Goal: Task Accomplishment & Management: Complete application form

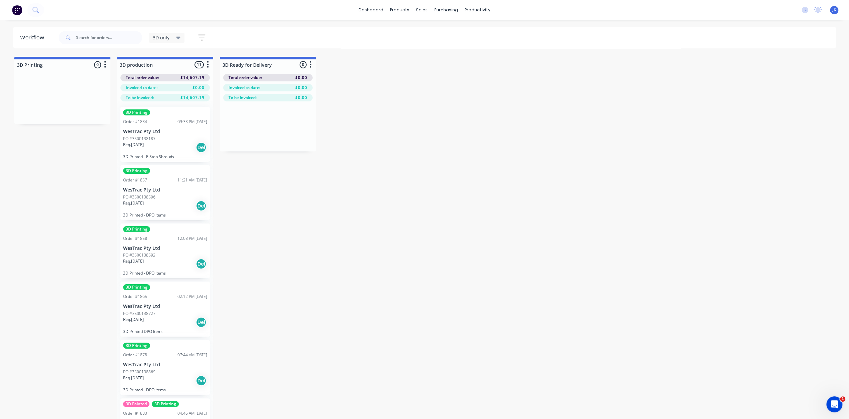
scroll to position [318, 0]
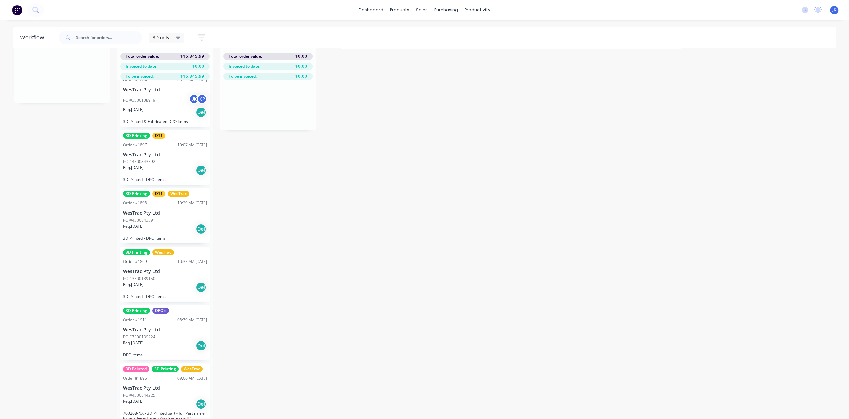
scroll to position [381, 0]
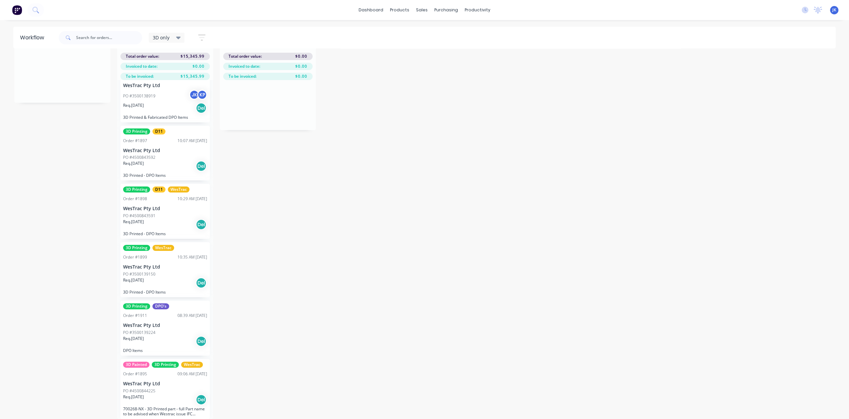
click at [158, 394] on div "Req. 13/10/25 Del" at bounding box center [165, 399] width 84 height 11
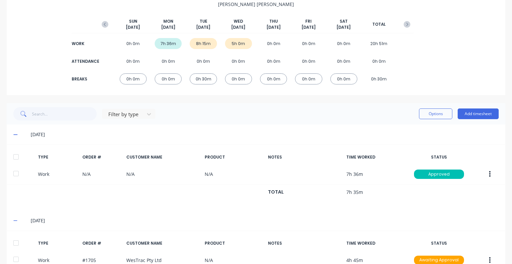
scroll to position [66, 0]
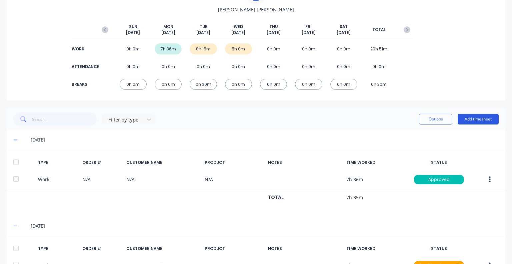
click at [467, 118] on button "Add timesheet" at bounding box center [478, 119] width 41 height 11
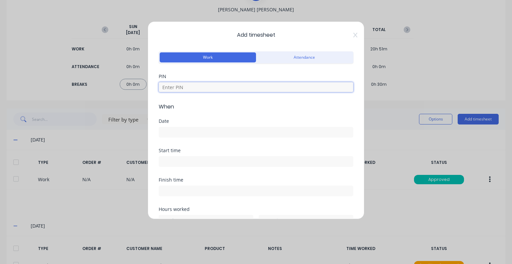
click at [192, 88] on input at bounding box center [256, 87] width 195 height 10
type input "5683"
click at [172, 130] on input at bounding box center [256, 132] width 194 height 10
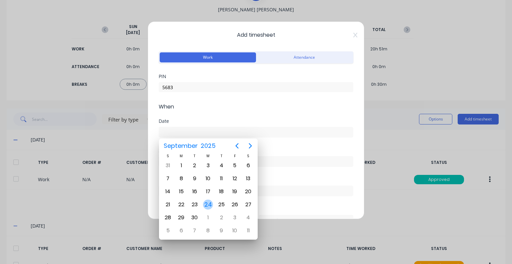
click at [211, 206] on div "24" at bounding box center [208, 204] width 10 height 10
type input "[DATE]"
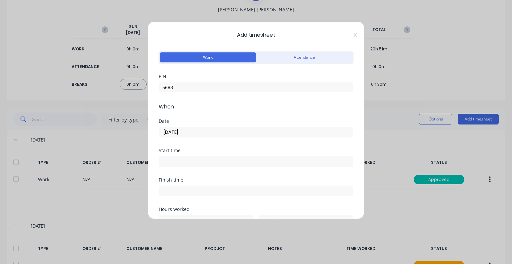
click at [195, 159] on input at bounding box center [256, 161] width 194 height 10
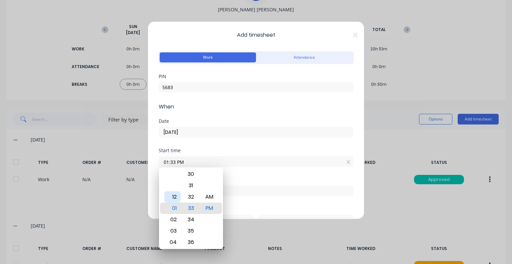
click at [175, 198] on div "12" at bounding box center [172, 196] width 16 height 11
click at [190, 173] on div "30" at bounding box center [191, 173] width 16 height 11
type input "12:00 PM"
click at [191, 206] on div "00" at bounding box center [191, 207] width 16 height 11
click at [216, 150] on div "Start time" at bounding box center [256, 150] width 195 height 5
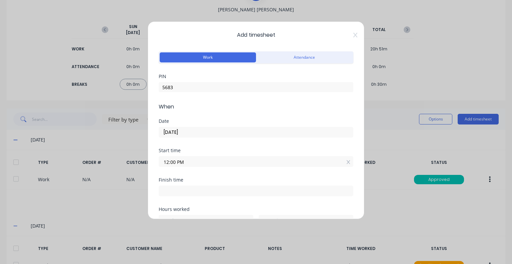
click at [184, 191] on input at bounding box center [256, 191] width 194 height 10
type input "01:33 PM"
type input "1"
type input "33"
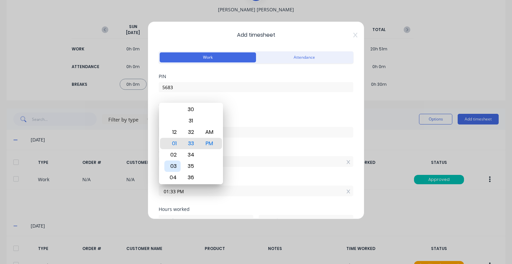
click at [174, 164] on div "03" at bounding box center [172, 165] width 16 height 11
type input "03:33 PM"
type input "3"
click at [175, 150] on div "04" at bounding box center [172, 154] width 16 height 11
type input "04:33 PM"
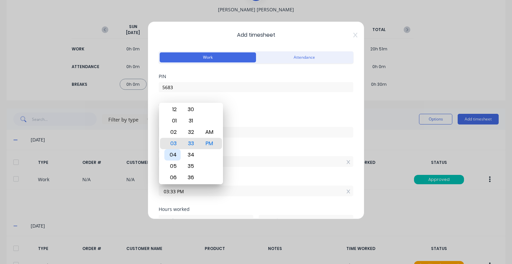
type input "4"
type input "04:27 PM"
type input "27"
type input "04:21 PM"
type input "21"
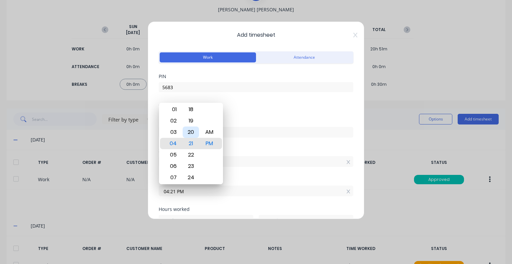
type input "04:20 PM"
type input "20"
type input "04:18 PM"
type input "18"
type input "04:17 PM"
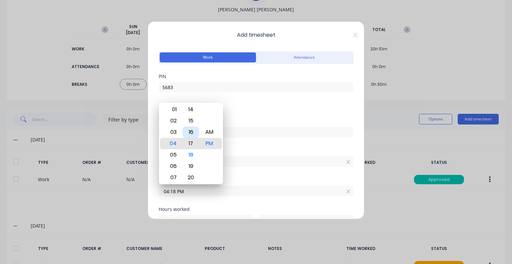
type input "17"
click at [188, 120] on div "15" at bounding box center [191, 120] width 16 height 11
type input "04:15 PM"
type input "15"
click at [257, 142] on div "Date [DATE]" at bounding box center [256, 133] width 195 height 29
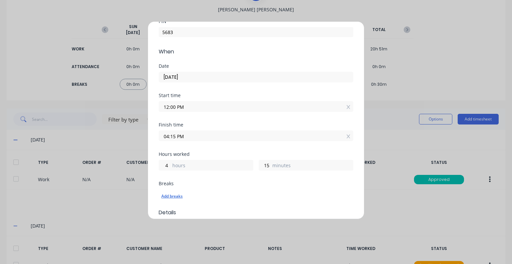
scroll to position [100, 0]
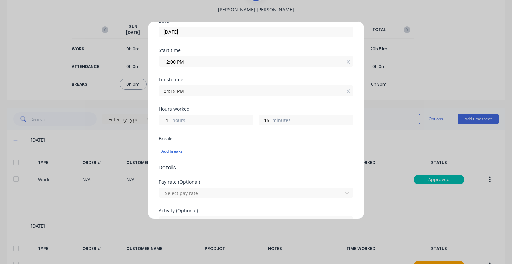
click at [172, 150] on div "Add breaks" at bounding box center [255, 151] width 189 height 9
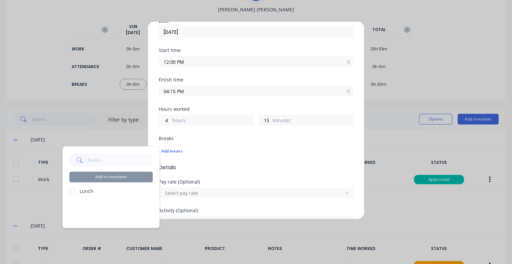
click at [71, 192] on div at bounding box center [71, 190] width 13 height 13
click at [113, 174] on button "Add to timesheet" at bounding box center [110, 176] width 83 height 11
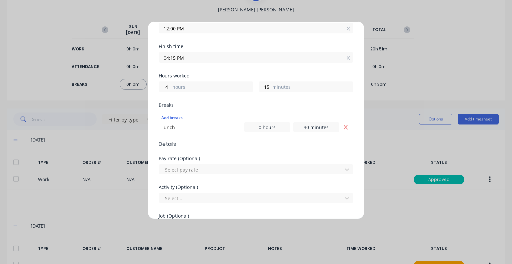
scroll to position [167, 0]
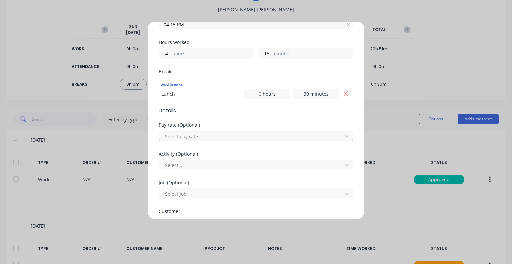
click at [231, 138] on div at bounding box center [251, 136] width 175 height 8
click at [210, 134] on div at bounding box center [251, 136] width 175 height 8
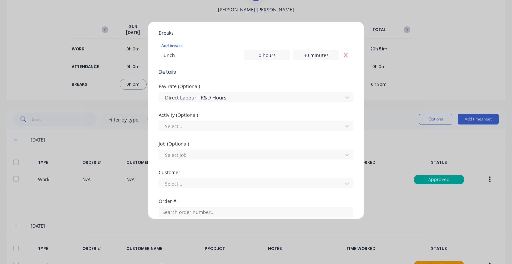
scroll to position [233, 0]
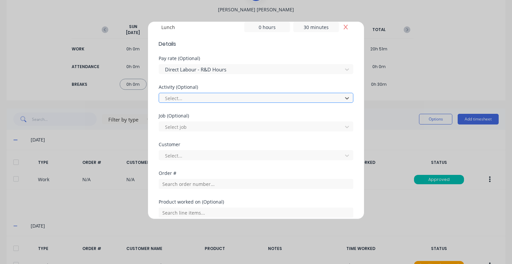
click at [194, 100] on div at bounding box center [251, 98] width 175 height 8
click at [199, 155] on div at bounding box center [251, 155] width 175 height 8
type input "hush"
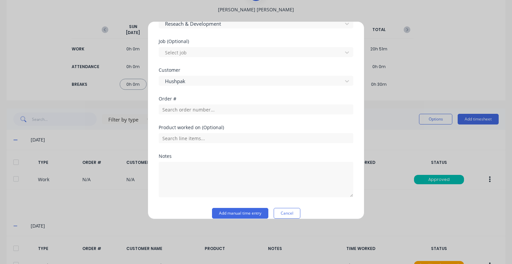
scroll to position [316, 0]
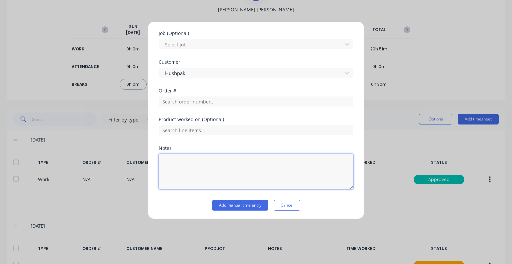
click at [185, 163] on textarea at bounding box center [256, 171] width 195 height 35
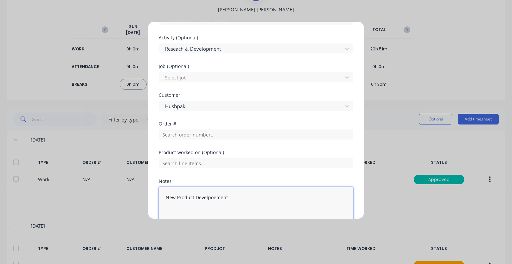
scroll to position [282, 0]
click at [219, 177] on div "Product worked on (Optional)" at bounding box center [256, 164] width 195 height 29
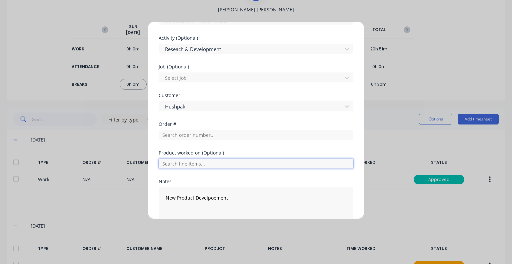
drag, startPoint x: 207, startPoint y: 198, endPoint x: 302, endPoint y: 168, distance: 99.7
click at [309, 165] on input "text" at bounding box center [256, 163] width 195 height 10
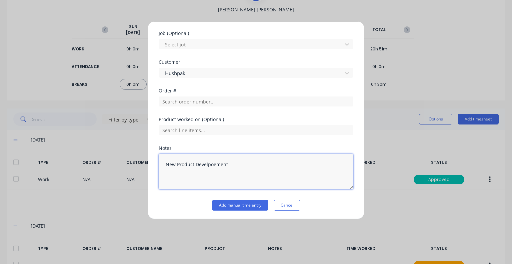
click at [259, 180] on textarea "New Product Develpoement" at bounding box center [256, 171] width 195 height 35
type textarea "New Product Development"
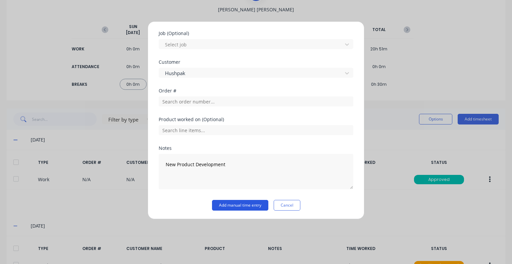
click at [261, 206] on button "Add manual time entry" at bounding box center [240, 205] width 56 height 11
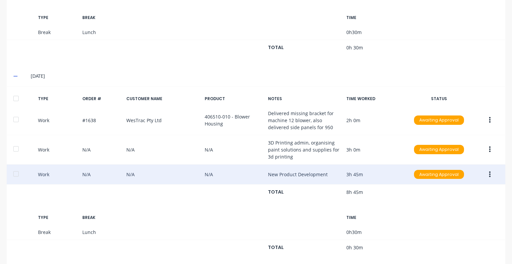
scroll to position [408, 0]
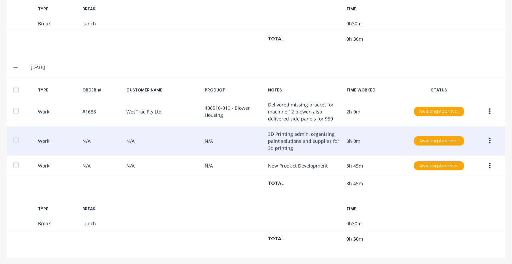
click at [489, 138] on icon "button" at bounding box center [490, 140] width 2 height 7
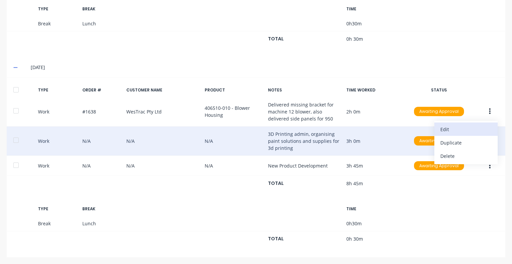
click at [444, 131] on div "Edit" at bounding box center [466, 129] width 51 height 10
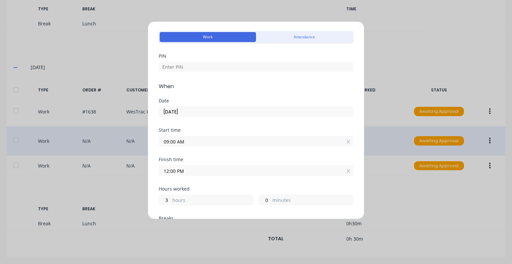
scroll to position [0, 0]
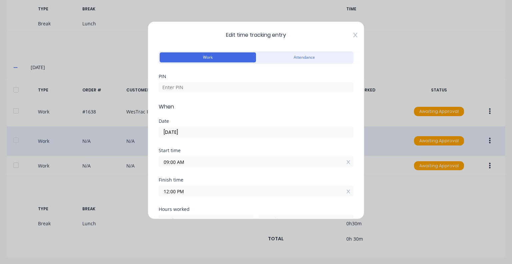
click at [354, 33] on icon at bounding box center [356, 34] width 4 height 5
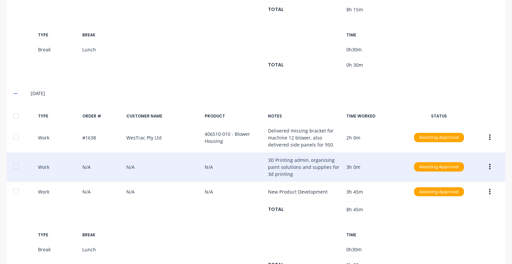
scroll to position [408, 0]
